Goal: Check status: Check status

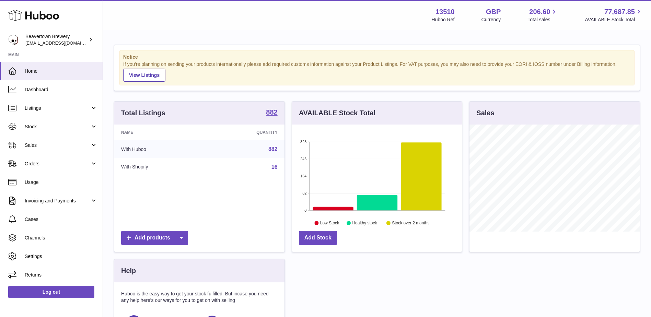
scroll to position [107, 170]
click at [69, 90] on span "Dashboard" at bounding box center [61, 90] width 73 height 7
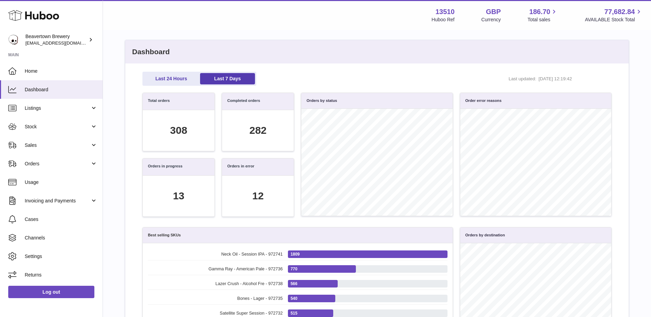
scroll to position [79, 462]
click at [627, 122] on div "Last 24 Hours Last 7 Days Last updated: 15/10/2025, 12:19:42 Total orders 308 C…" at bounding box center [377, 274] width 504 height 421
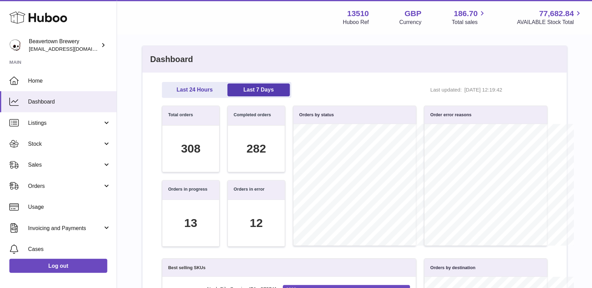
scroll to position [343320, 343296]
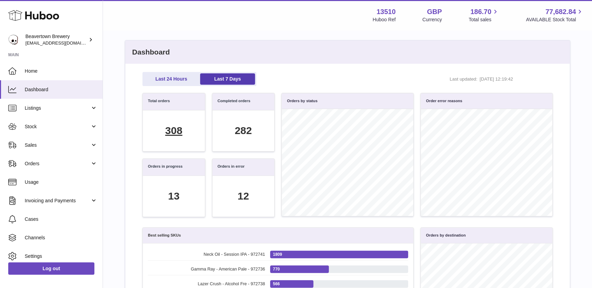
click at [173, 132] on div "308" at bounding box center [173, 131] width 17 height 14
click at [241, 133] on div "282" at bounding box center [243, 131] width 17 height 14
click at [282, 71] on div "Last 24 Hours Last 7 Days Last updated: 15/10/2025, 12:19:42 Total orders 308 C…" at bounding box center [347, 274] width 445 height 421
click at [284, 80] on div "Last 24 Hours Last 7 Days Last updated: 15/10/2025, 12:19:42" at bounding box center [348, 79] width 410 height 14
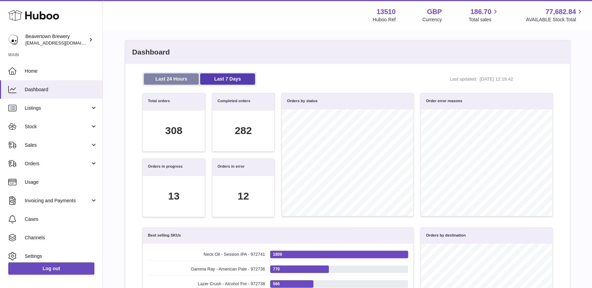
drag, startPoint x: 187, startPoint y: 77, endPoint x: 193, endPoint y: 81, distance: 7.2
click at [187, 79] on link "Last 24 Hours" at bounding box center [171, 78] width 55 height 11
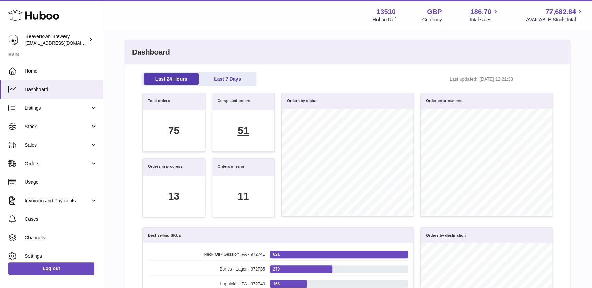
click at [241, 132] on div "51" at bounding box center [243, 131] width 11 height 14
click at [235, 77] on link "Last 7 Days" at bounding box center [227, 78] width 55 height 11
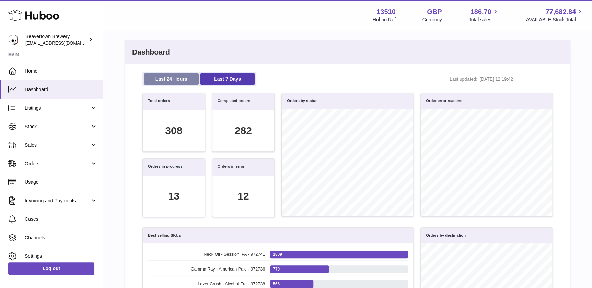
click at [180, 79] on link "Last 24 Hours" at bounding box center [171, 78] width 55 height 11
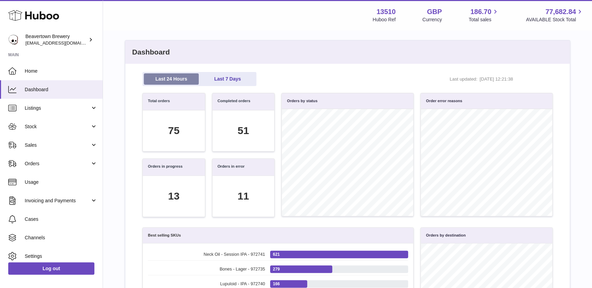
scroll to position [0, 0]
click at [246, 196] on div "11" at bounding box center [243, 197] width 11 height 14
click at [173, 198] on div "13" at bounding box center [173, 197] width 11 height 14
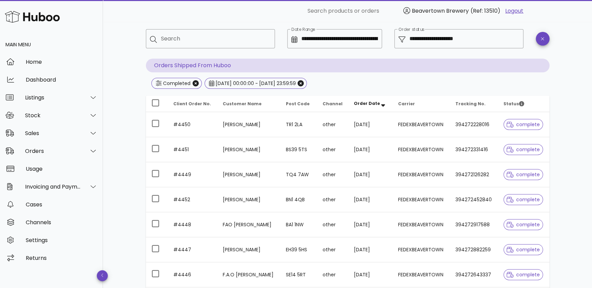
scroll to position [181, 0]
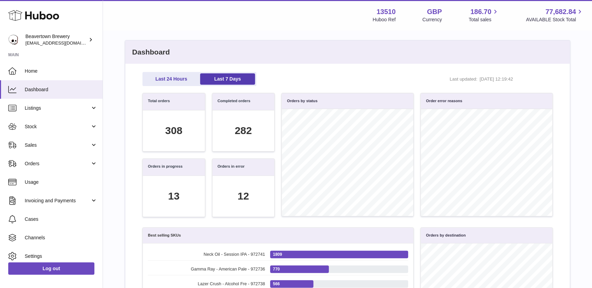
scroll to position [79, 403]
click at [177, 197] on div "13" at bounding box center [173, 197] width 11 height 14
click at [176, 191] on div "13" at bounding box center [173, 197] width 11 height 14
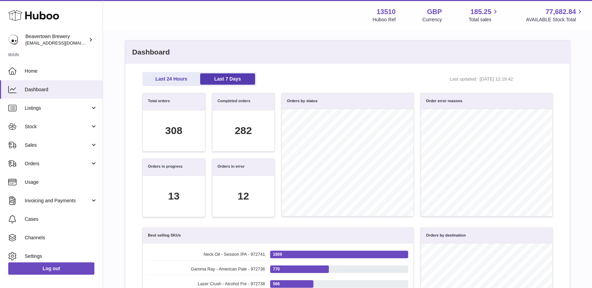
click at [517, 79] on span "15/10/2025, 12:19:42" at bounding box center [507, 79] width 55 height 6
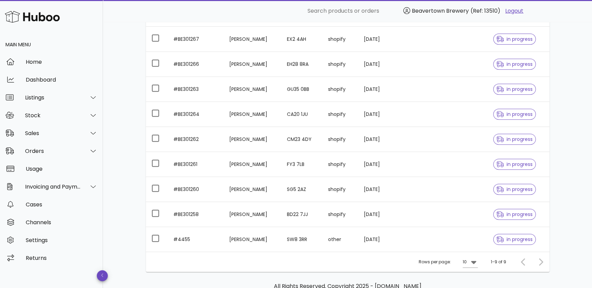
scroll to position [156, 0]
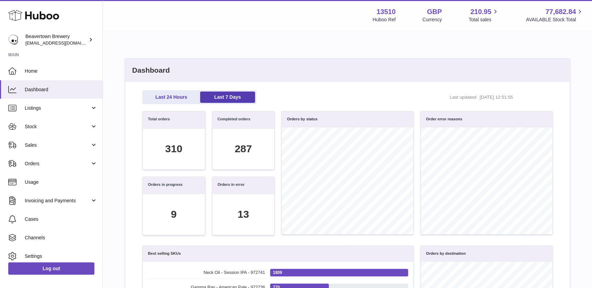
scroll to position [79, 403]
click at [176, 213] on div "9" at bounding box center [174, 215] width 6 height 14
click at [173, 143] on div "310" at bounding box center [173, 149] width 17 height 14
click at [240, 151] on div "287" at bounding box center [243, 149] width 17 height 14
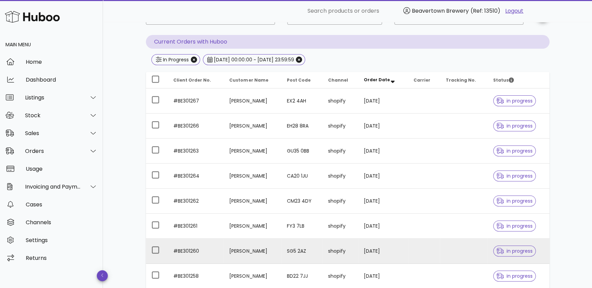
scroll to position [156, 0]
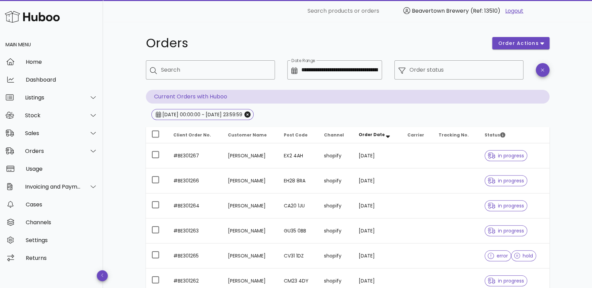
scroll to position [181, 0]
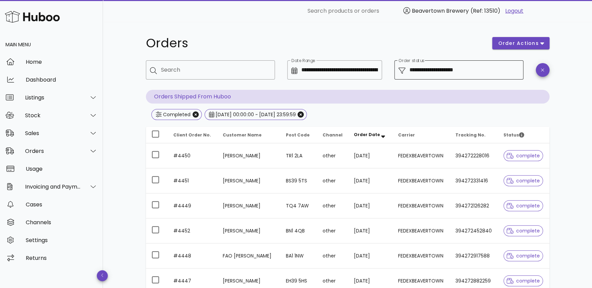
click at [462, 70] on input "**********" at bounding box center [465, 70] width 110 height 11
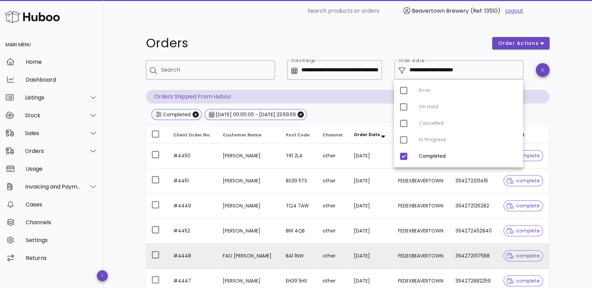
drag, startPoint x: 118, startPoint y: 183, endPoint x: 215, endPoint y: 254, distance: 119.7
click at [118, 183] on div "**********" at bounding box center [347, 246] width 489 height 448
